Goal: Navigation & Orientation: Find specific page/section

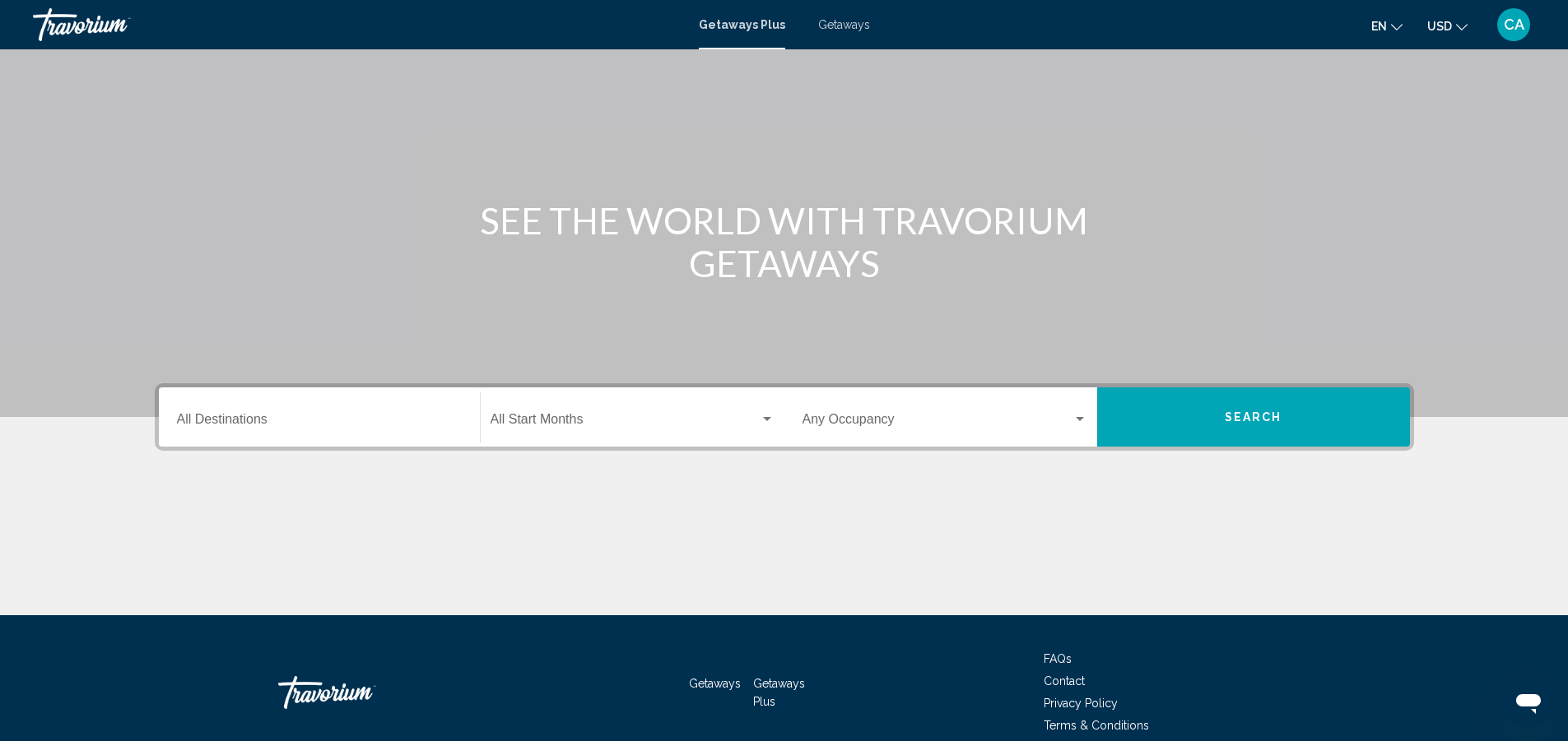
scroll to position [152, 0]
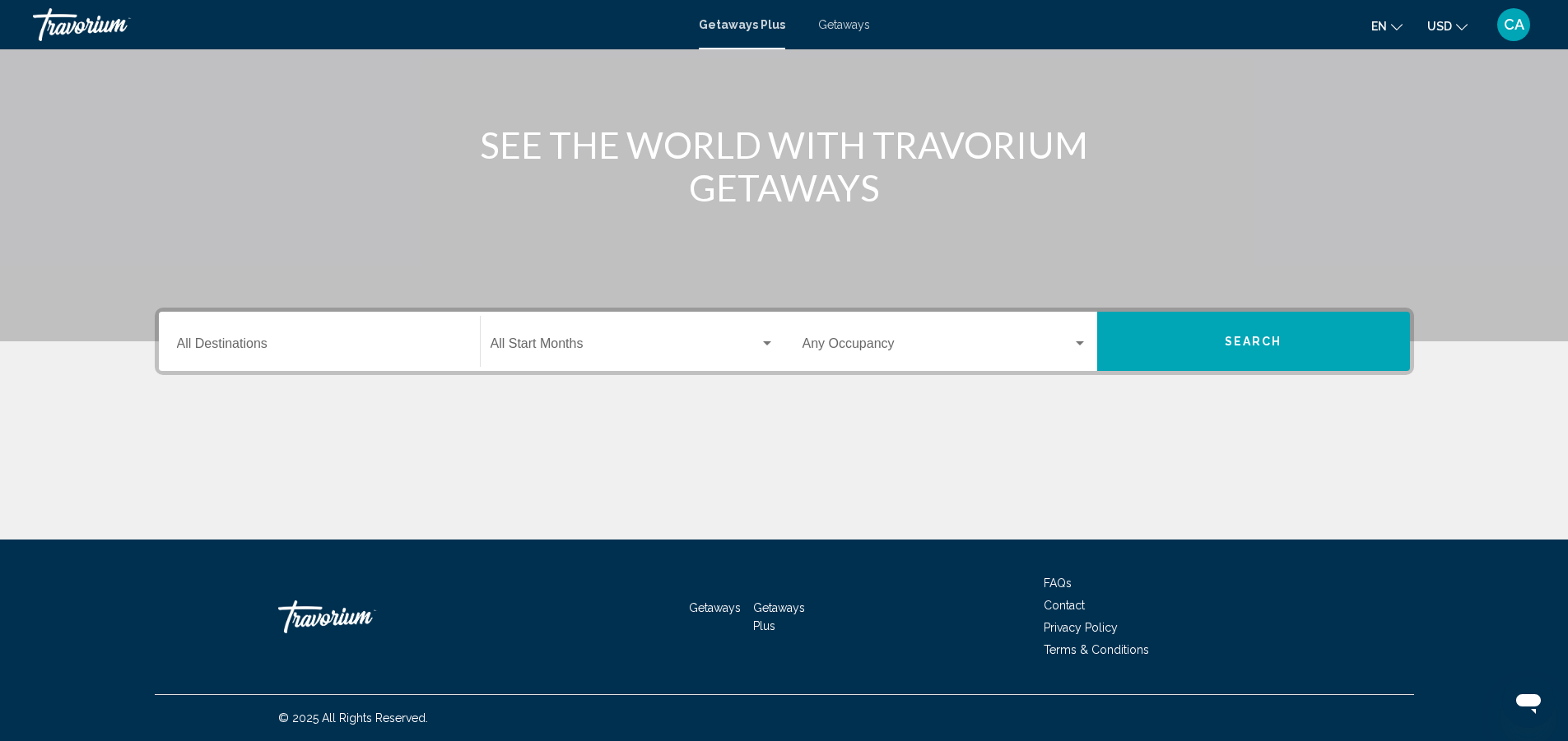
click at [462, 339] on div "Destination All Destinations" at bounding box center [319, 342] width 304 height 52
